Goal: Task Accomplishment & Management: Complete application form

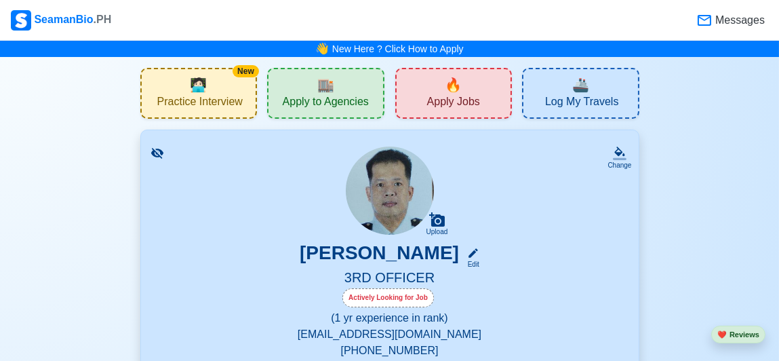
click at [597, 184] on div "Upload [PERSON_NAME] Edit 3RD OFFICER Actively Looking for Job (1 yr experience…" at bounding box center [389, 302] width 465 height 313
click at [483, 95] on div "🔥 Apply Jobs" at bounding box center [453, 93] width 117 height 51
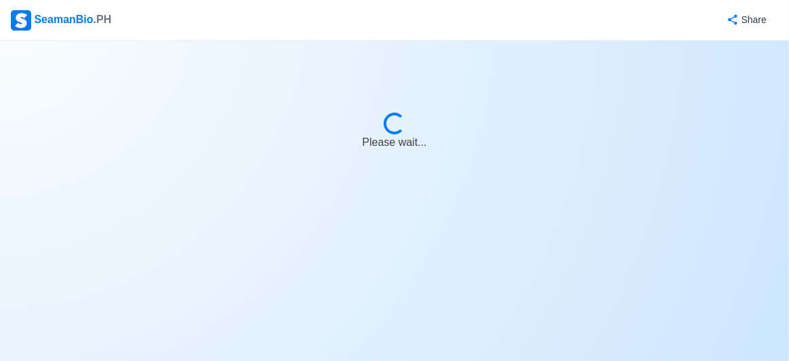
select select "3rd Officer"
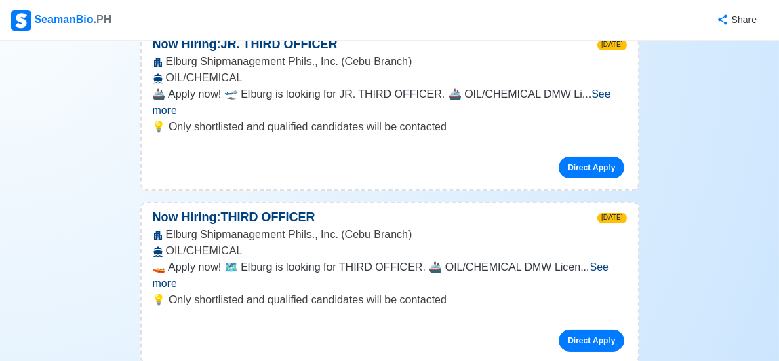
scroll to position [406, 0]
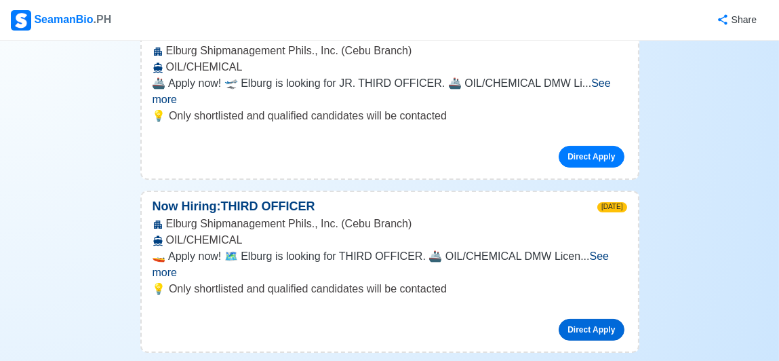
click at [590, 319] on link "Direct Apply" at bounding box center [591, 330] width 65 height 22
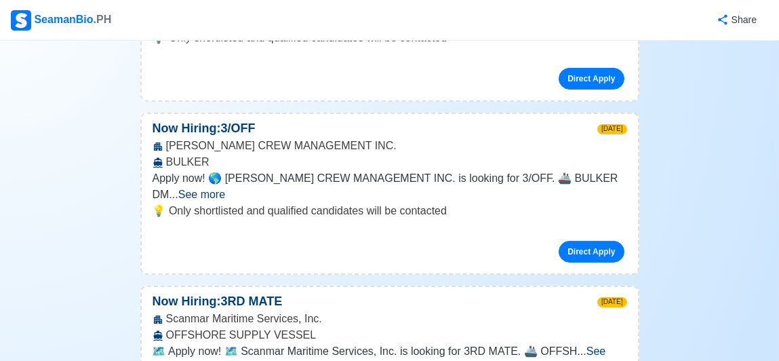
scroll to position [660, 0]
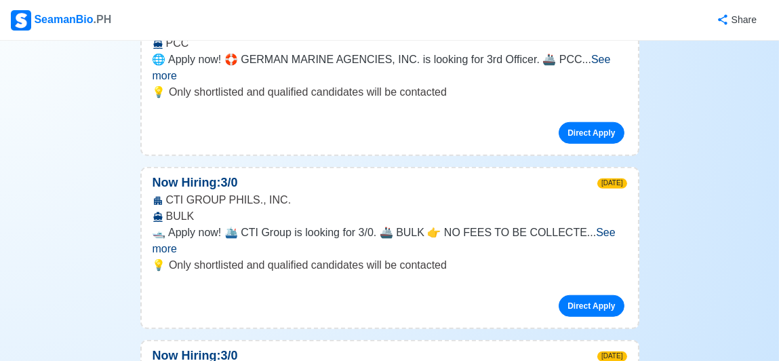
scroll to position [1961, 0]
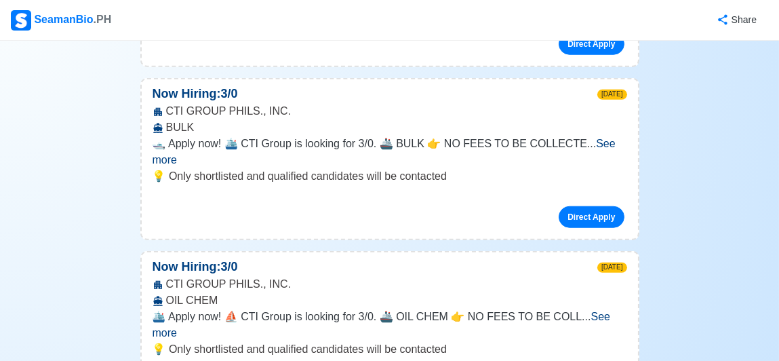
scroll to position [2043, 0]
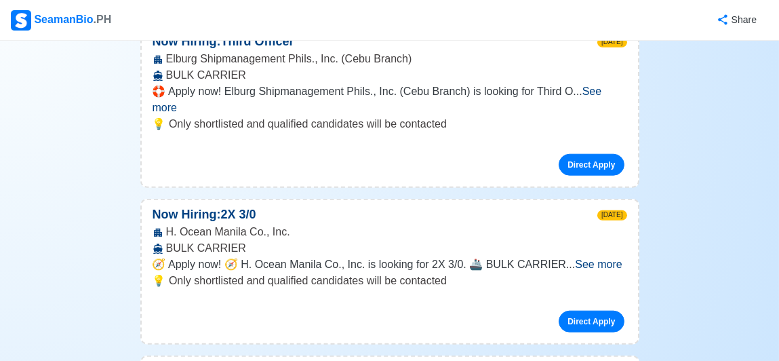
scroll to position [2449, 0]
